Goal: Find specific page/section: Find specific page/section

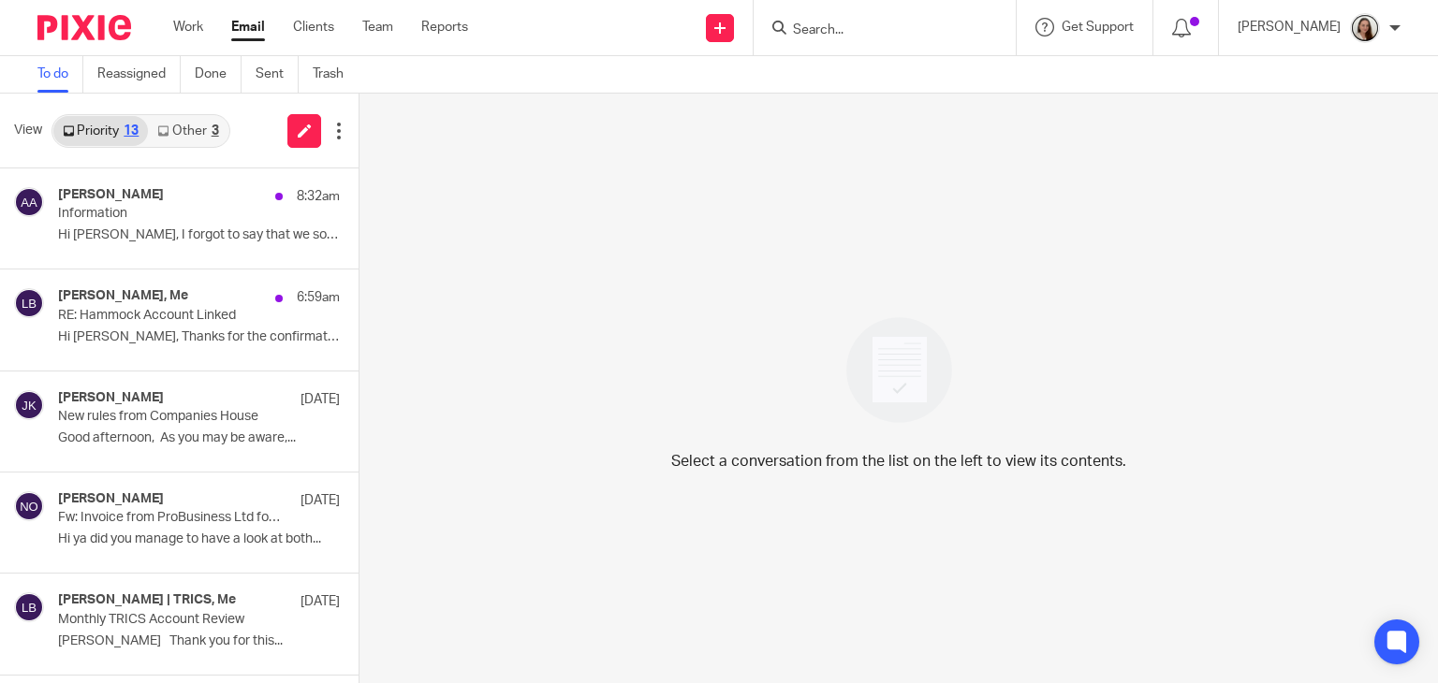
scroll to position [599, 0]
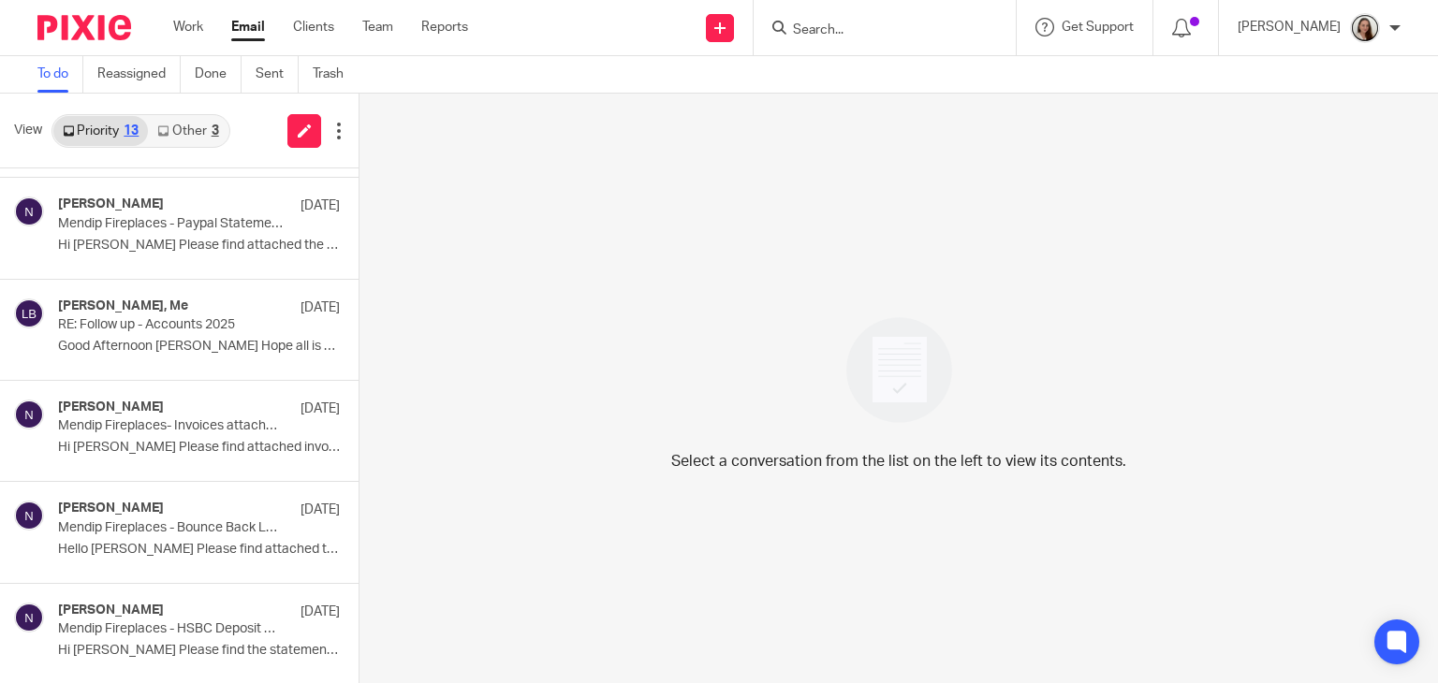
click at [895, 38] on div at bounding box center [884, 27] width 262 height 55
click at [884, 23] on input "Search" at bounding box center [875, 30] width 168 height 17
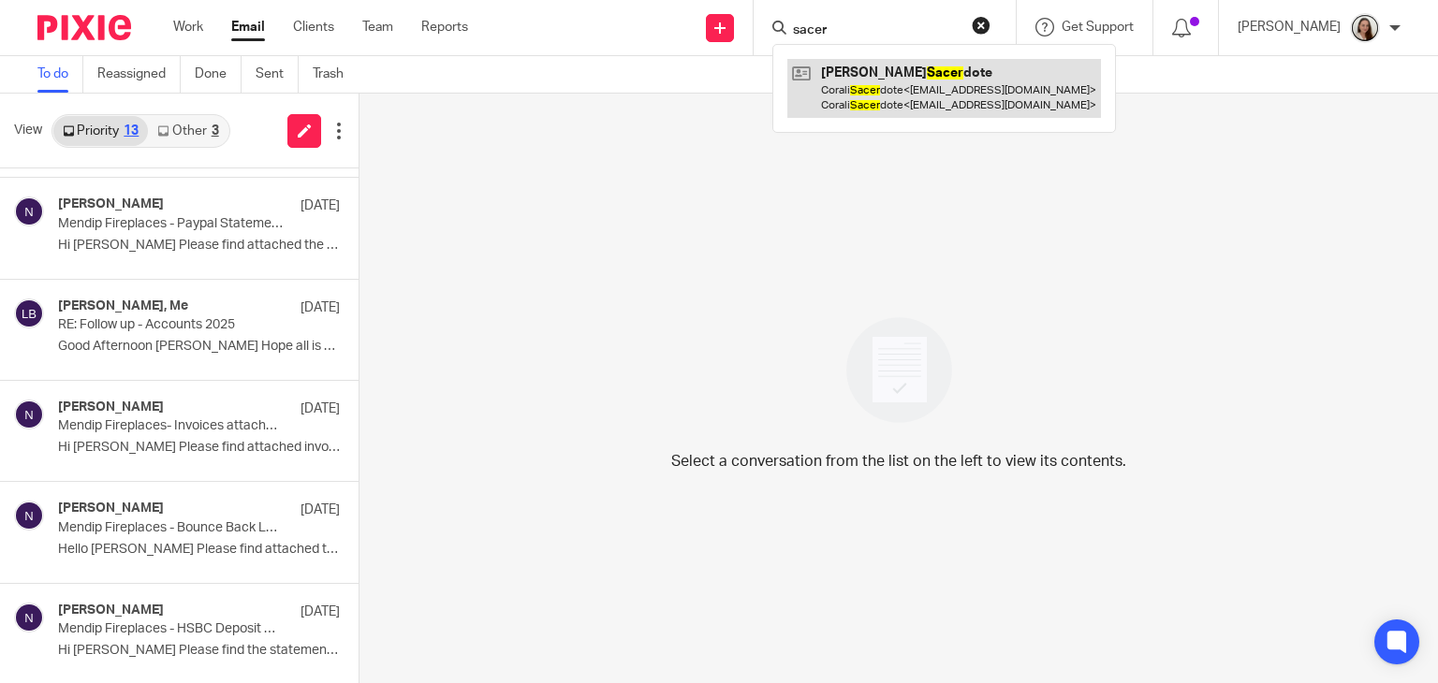
type input "sacer"
click at [908, 92] on link at bounding box center [944, 88] width 314 height 58
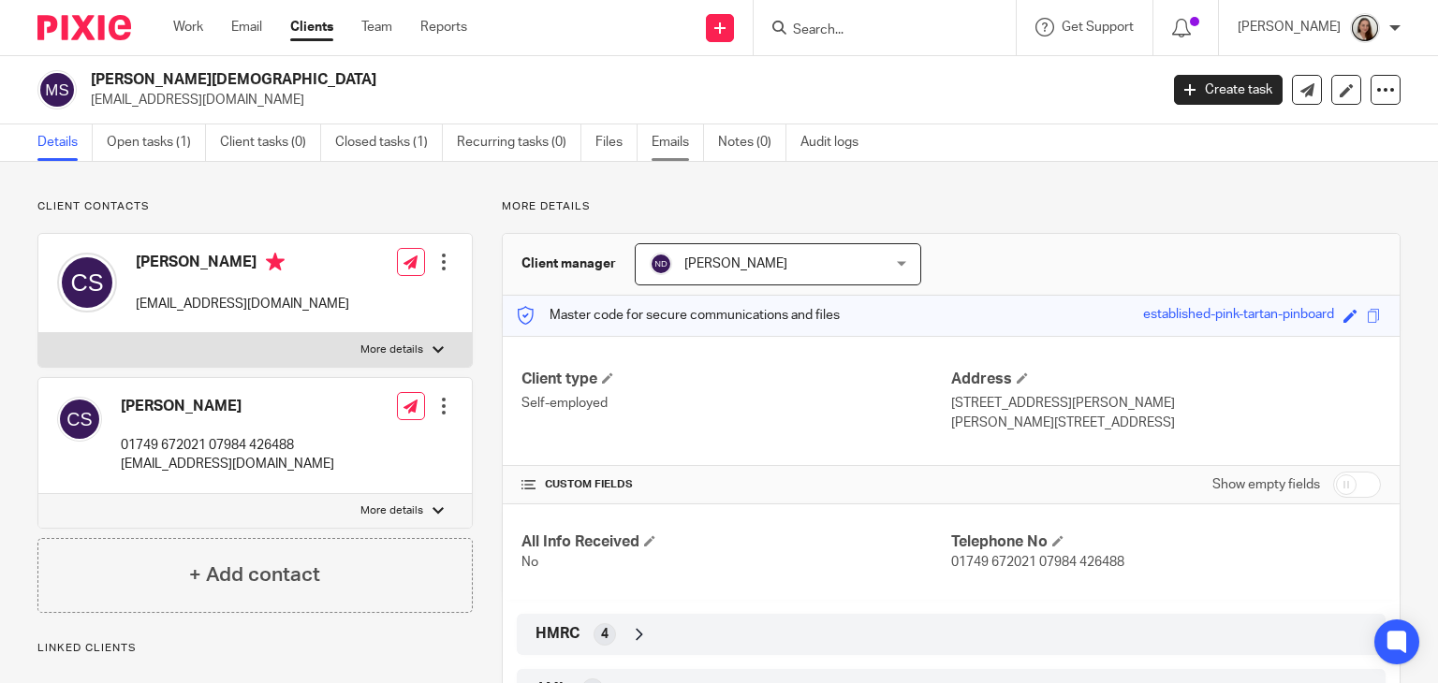
click at [663, 142] on link "Emails" at bounding box center [677, 142] width 52 height 37
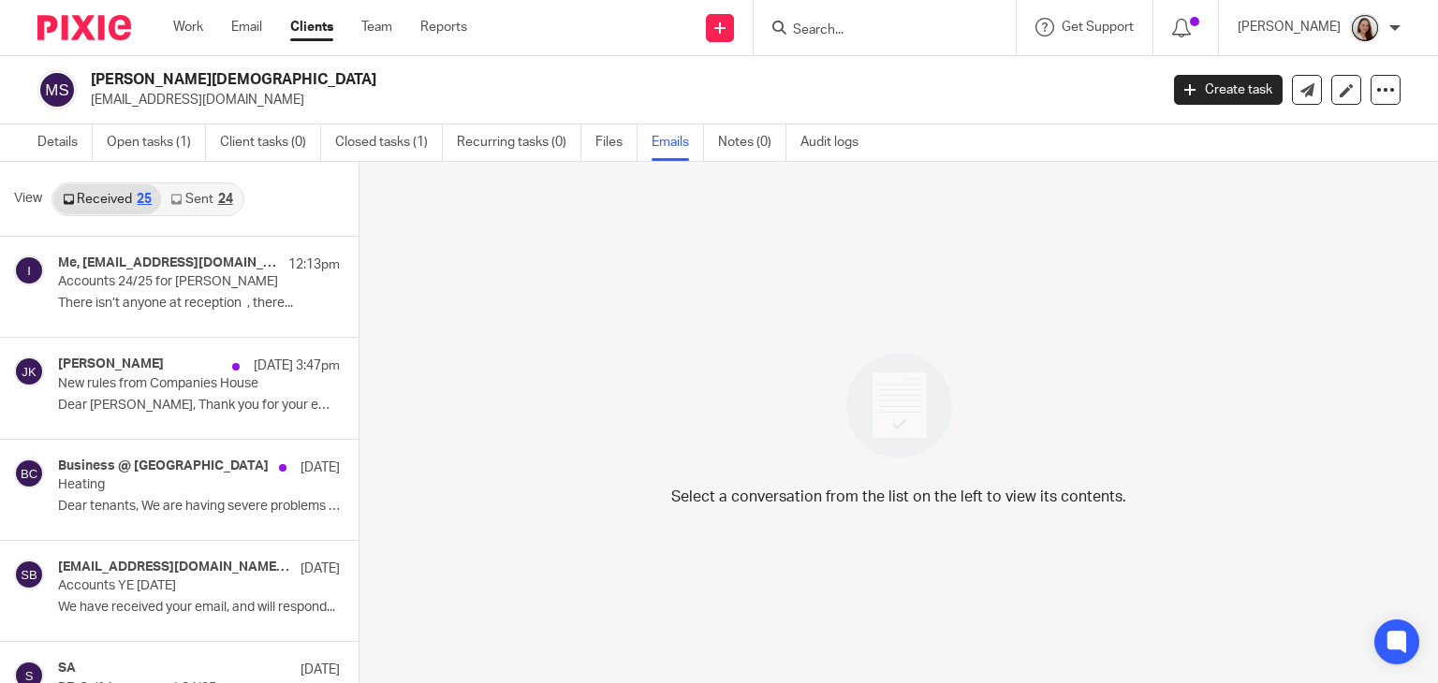
drag, startPoint x: 196, startPoint y: 199, endPoint x: 236, endPoint y: 212, distance: 42.3
click at [197, 199] on link "Sent 24" at bounding box center [201, 199] width 80 height 30
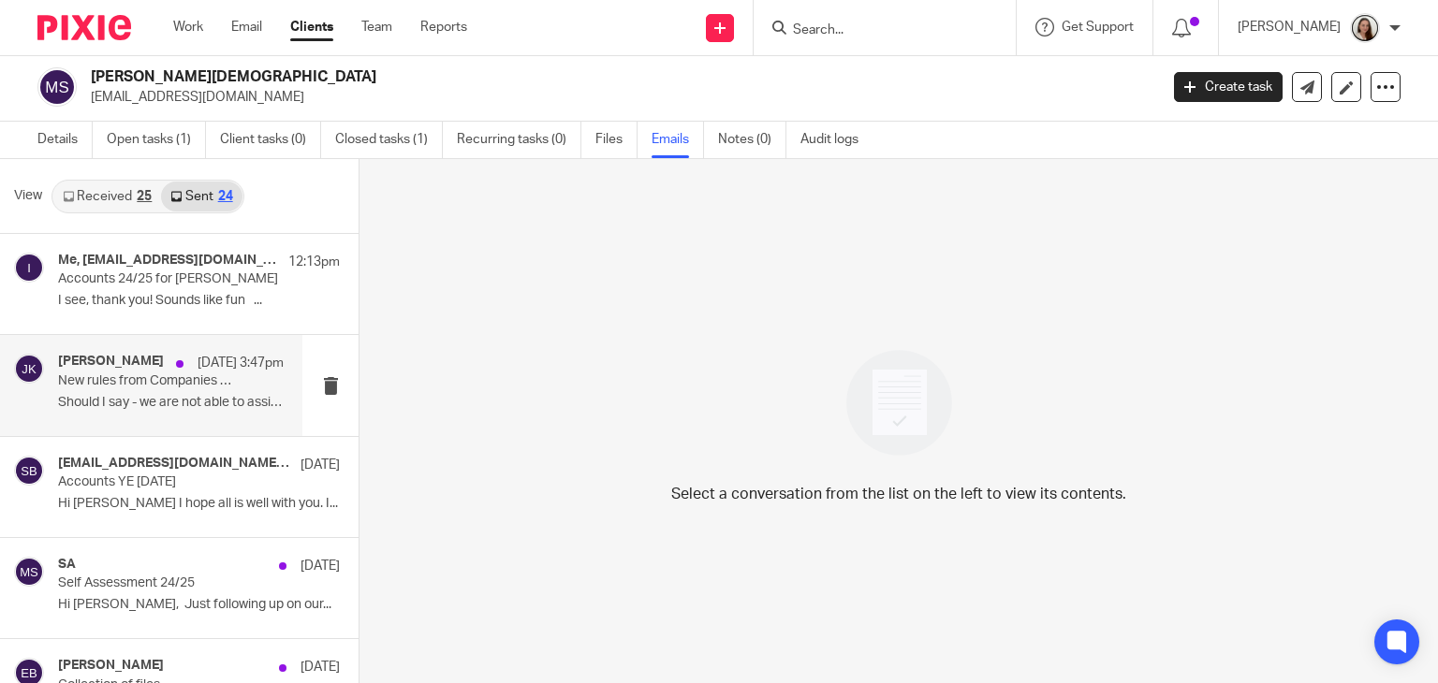
click at [136, 397] on p "Should I say - we are not able to assist you at..." at bounding box center [171, 403] width 226 height 16
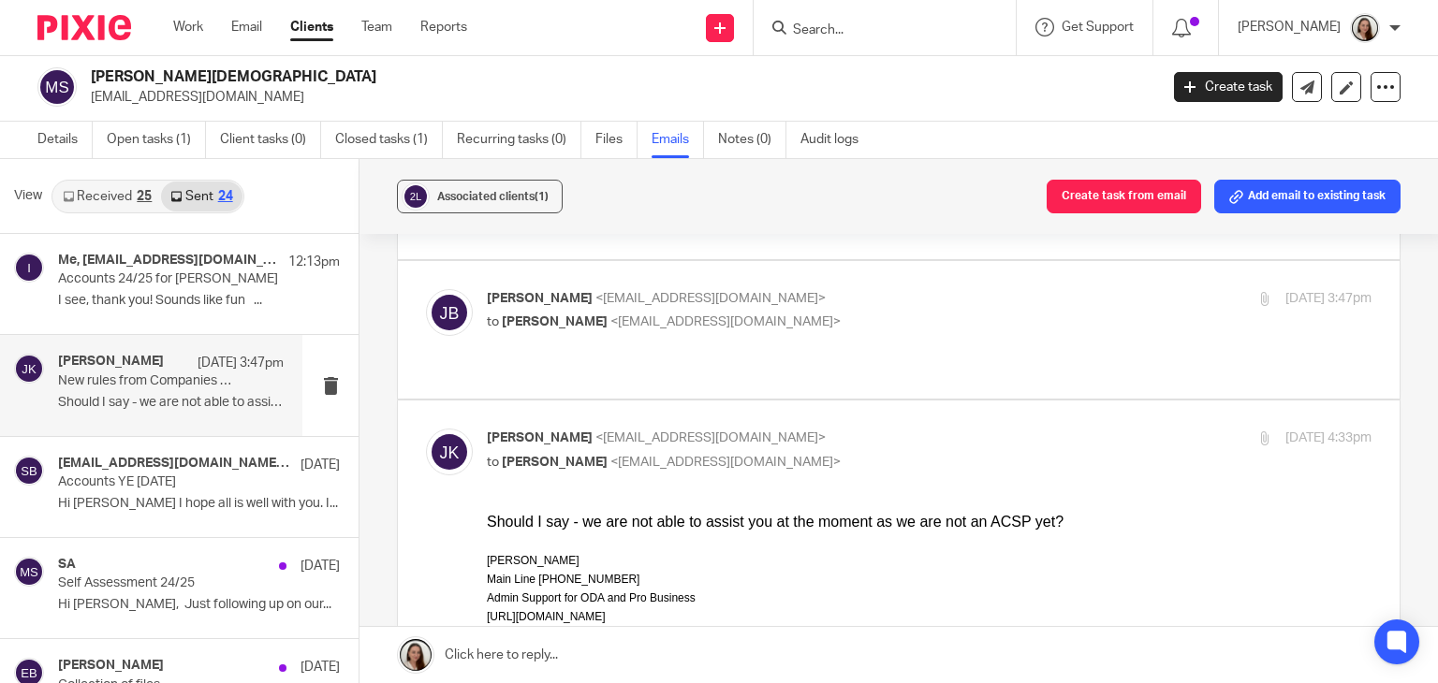
scroll to position [2434, 0]
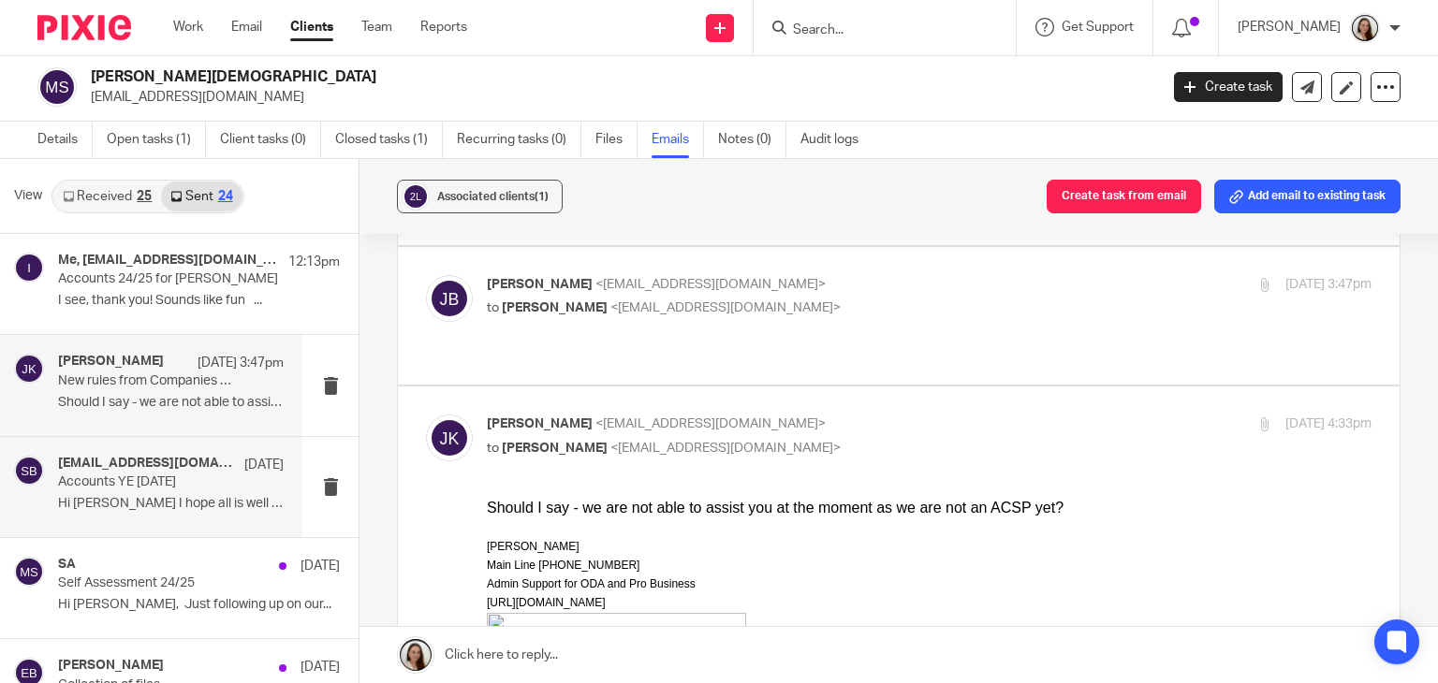
click at [117, 475] on p "Accounts YE [DATE]" at bounding box center [148, 483] width 181 height 16
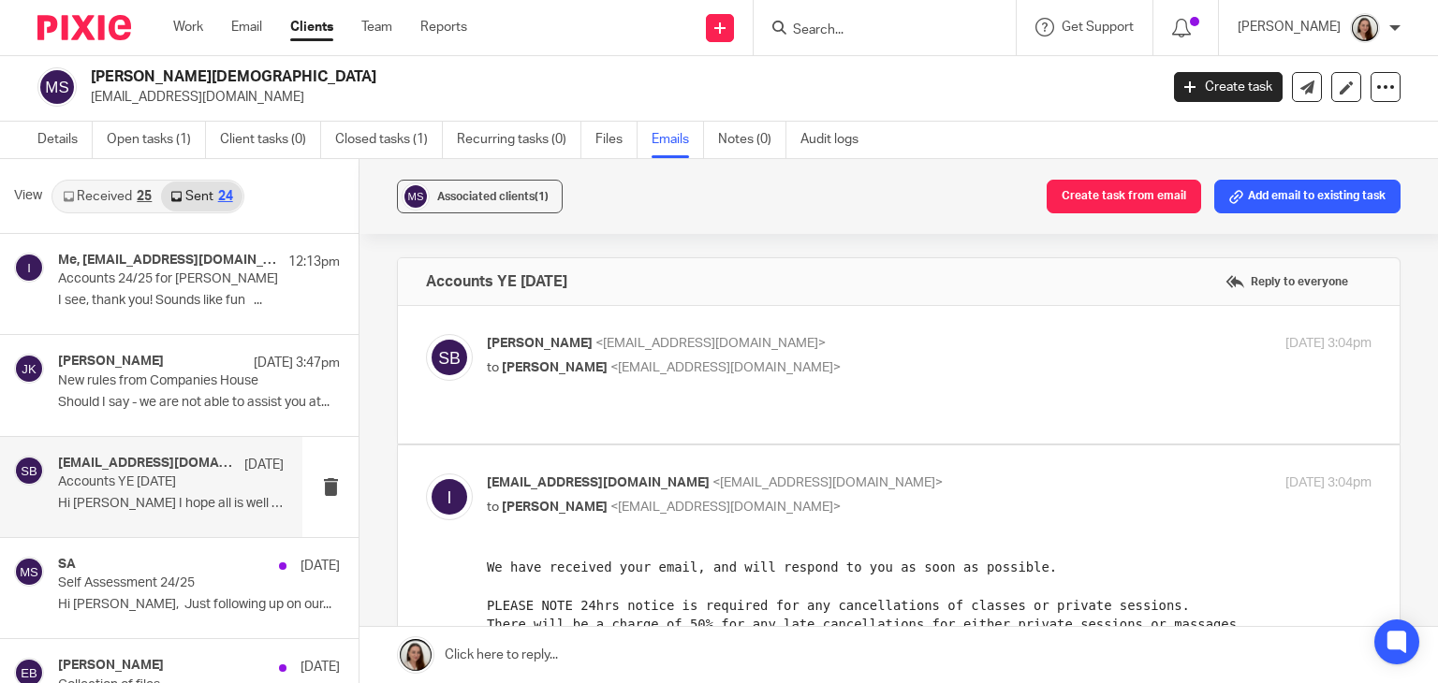
scroll to position [0, 0]
click at [653, 407] on label at bounding box center [898, 375] width 1001 height 138
click at [426, 334] on input "checkbox" at bounding box center [425, 333] width 1 height 1
checkbox input "true"
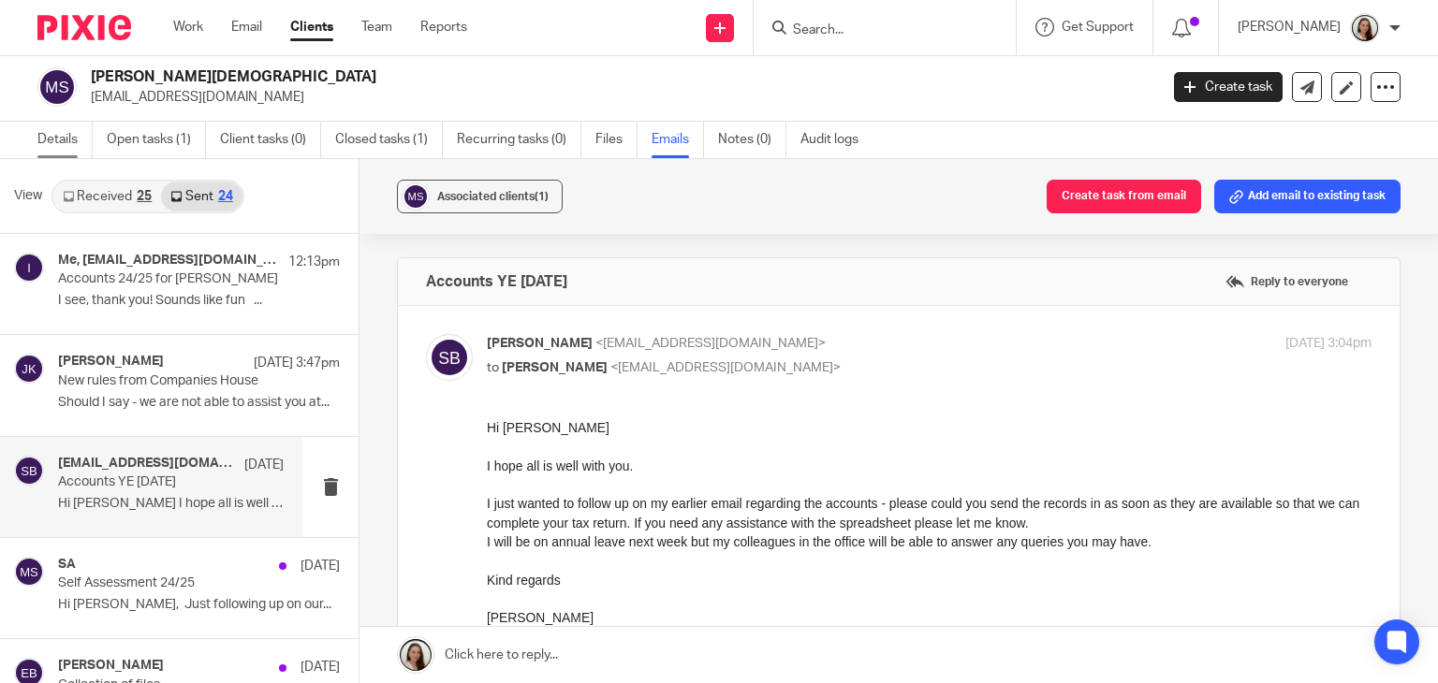
click at [50, 142] on link "Details" at bounding box center [64, 140] width 55 height 37
